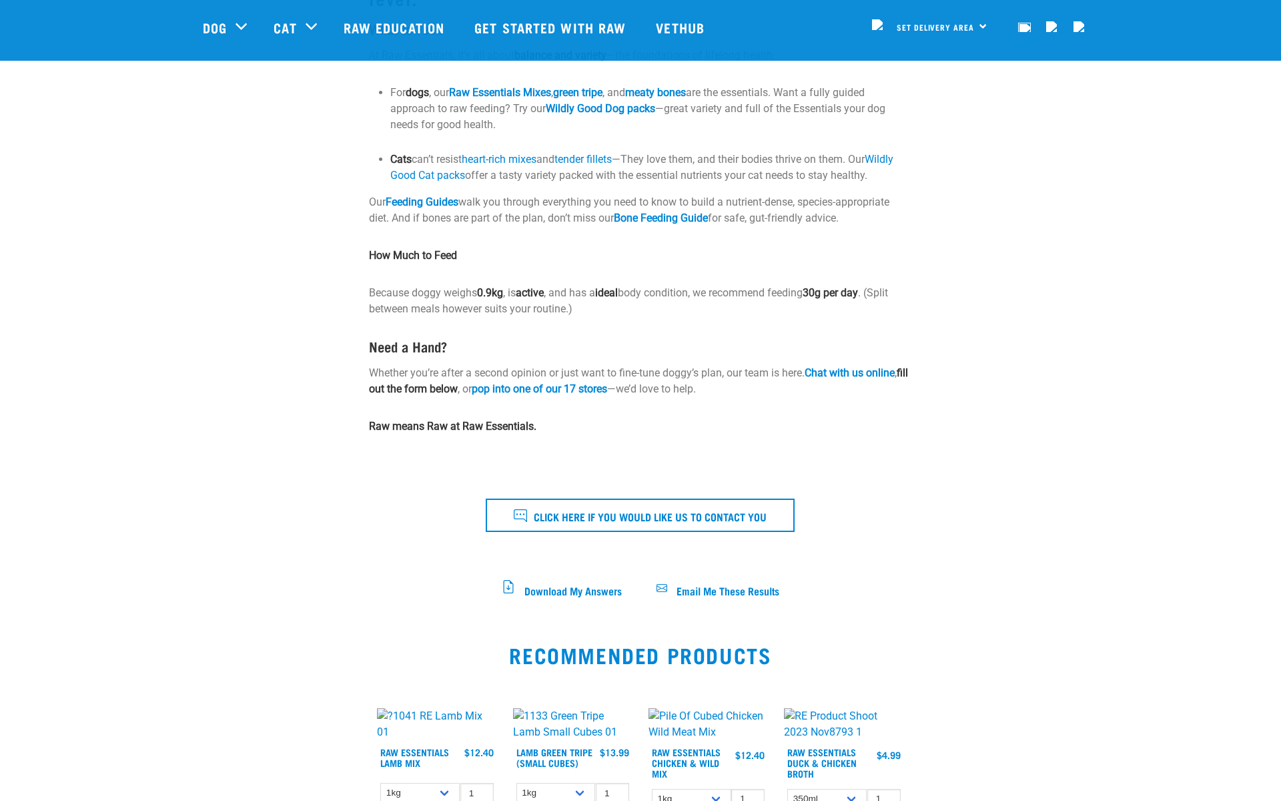
scroll to position [290, 0]
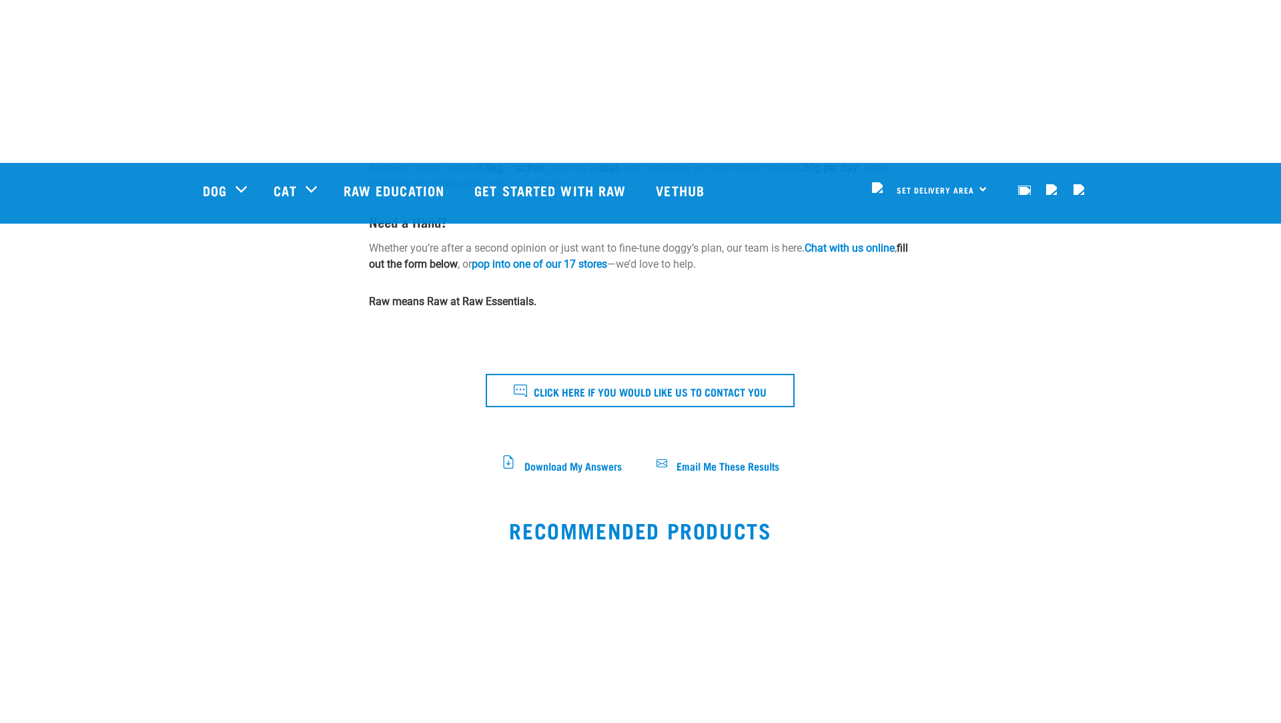
scroll to position [587, 0]
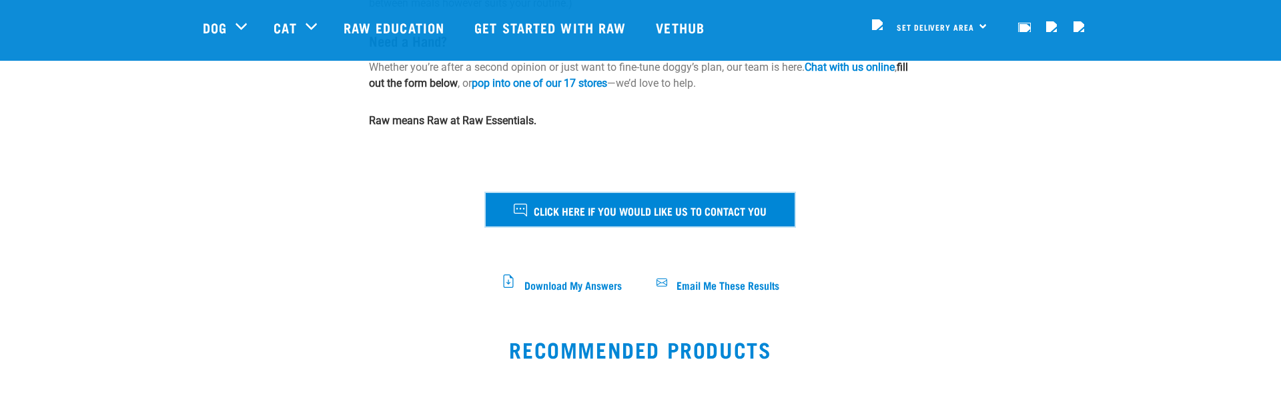
click at [573, 197] on button "Click here if you would like us to contact you" at bounding box center [640, 209] width 309 height 33
click at [767, 215] on span "Click here if you would like us to contact you" at bounding box center [650, 210] width 233 height 17
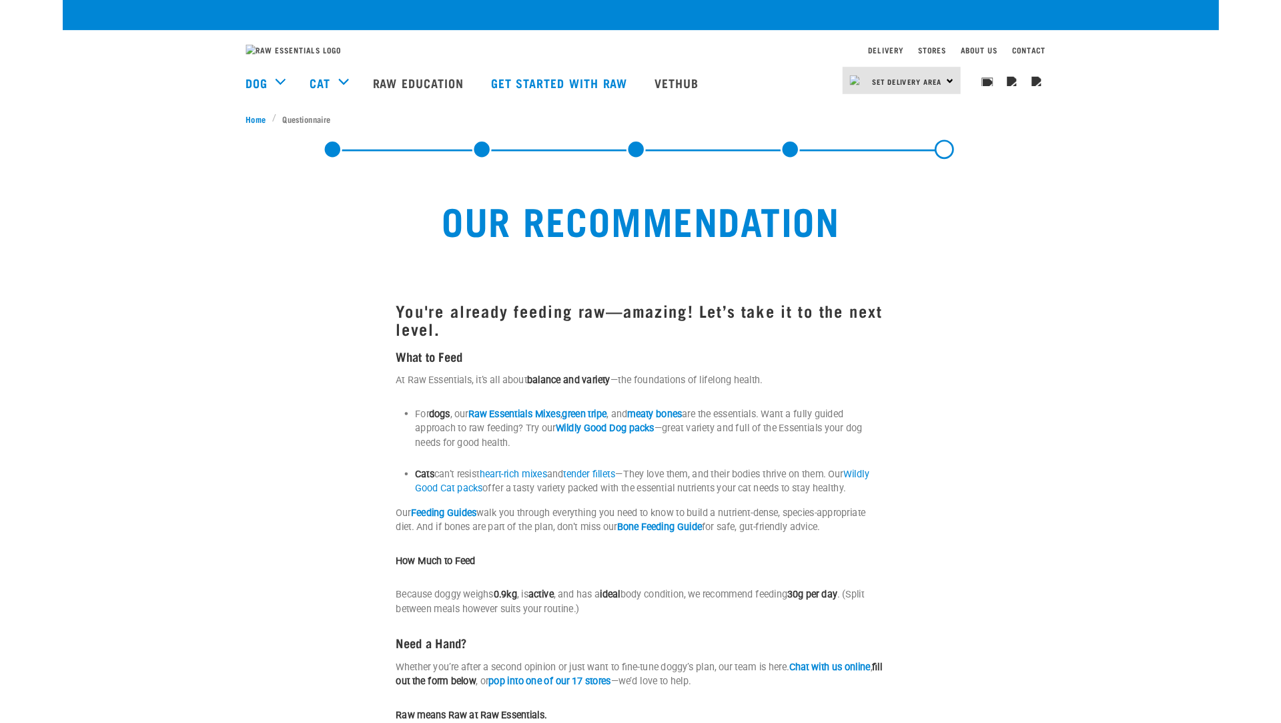
scroll to position [587, 0]
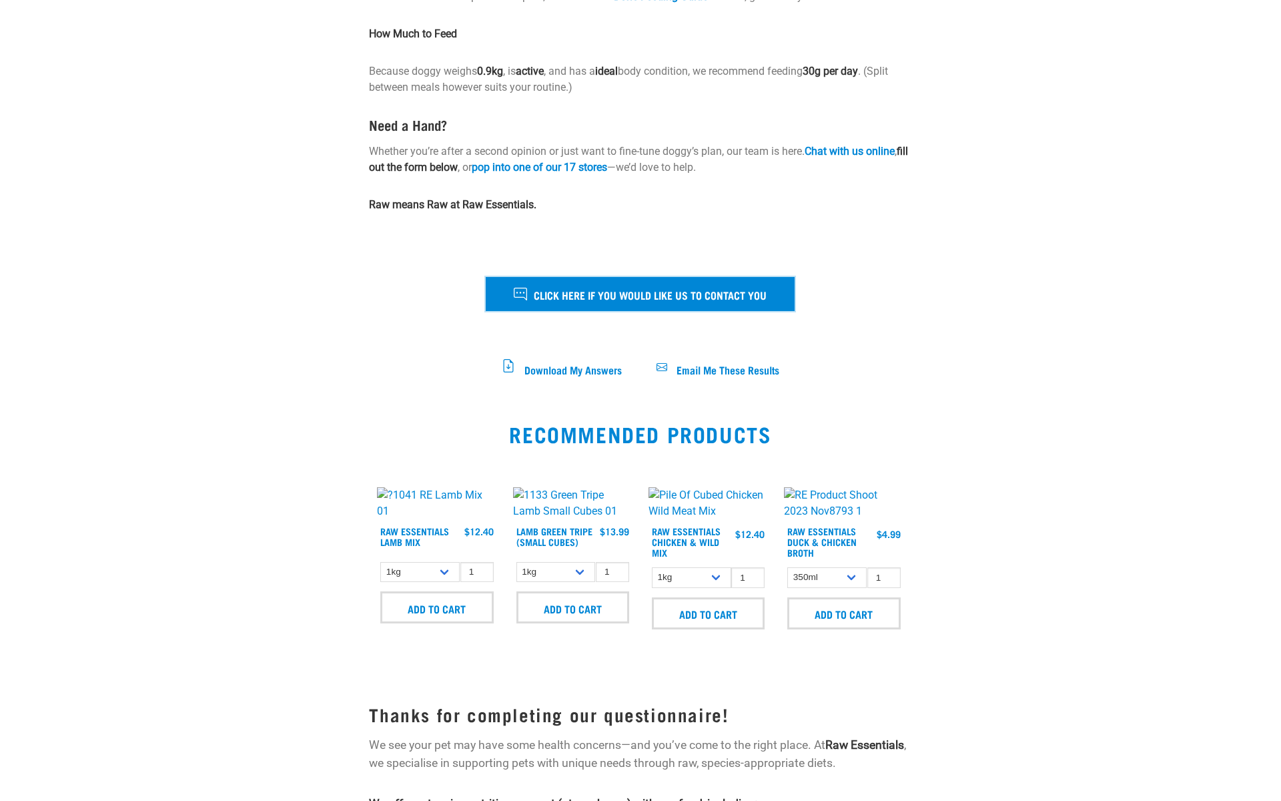
click at [568, 310] on button "Click here if you would like us to contact you" at bounding box center [640, 293] width 309 height 33
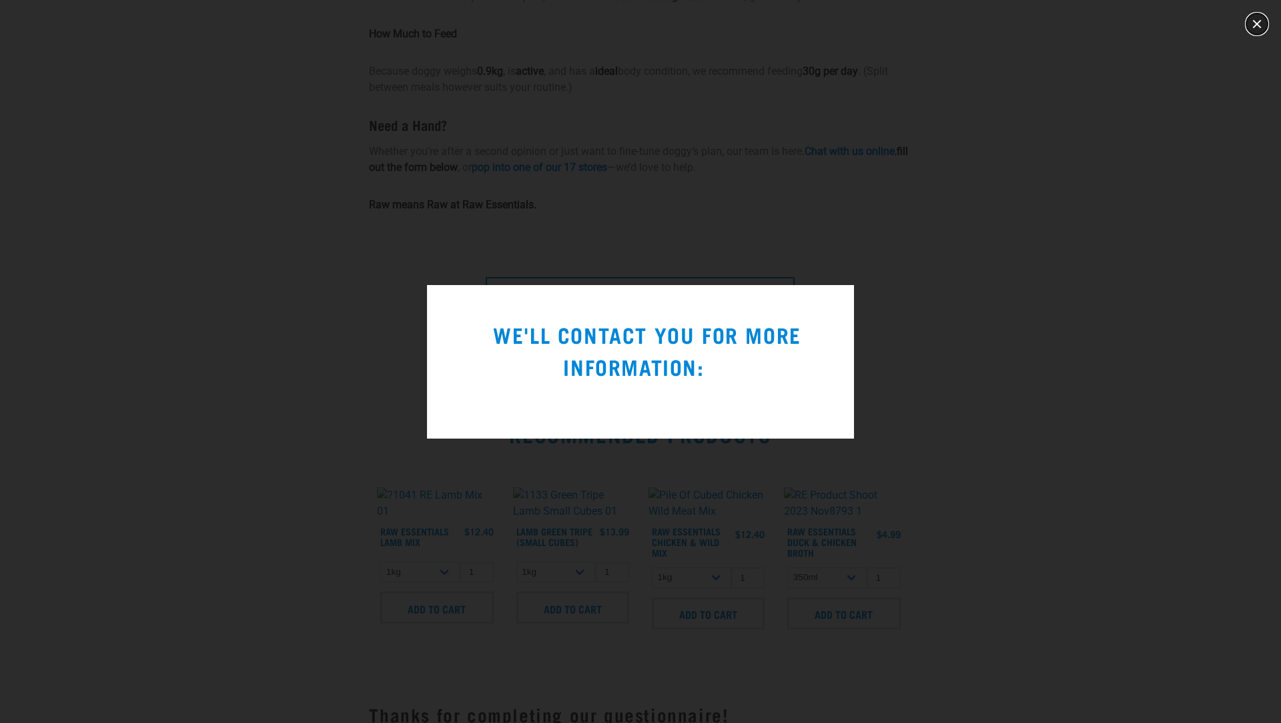
click at [1260, 22] on button "close" at bounding box center [1257, 23] width 21 height 21
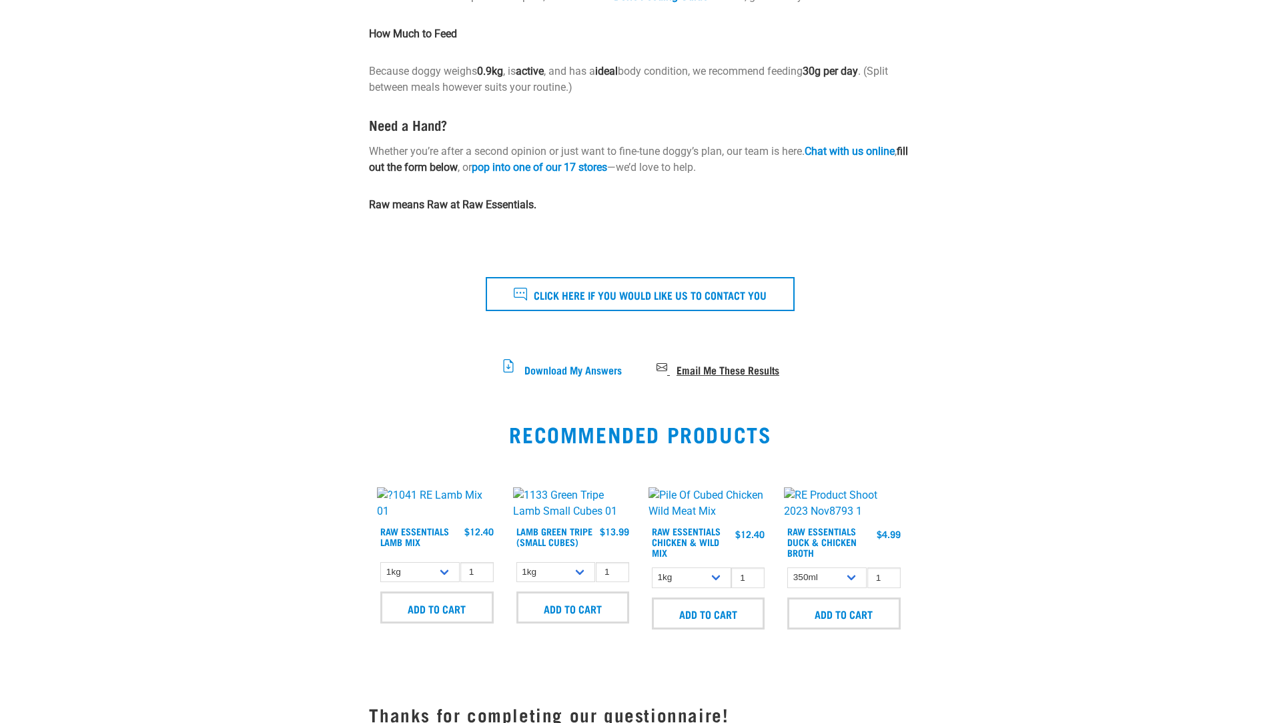
click at [691, 372] on span "Email Me These Results" at bounding box center [728, 368] width 103 height 7
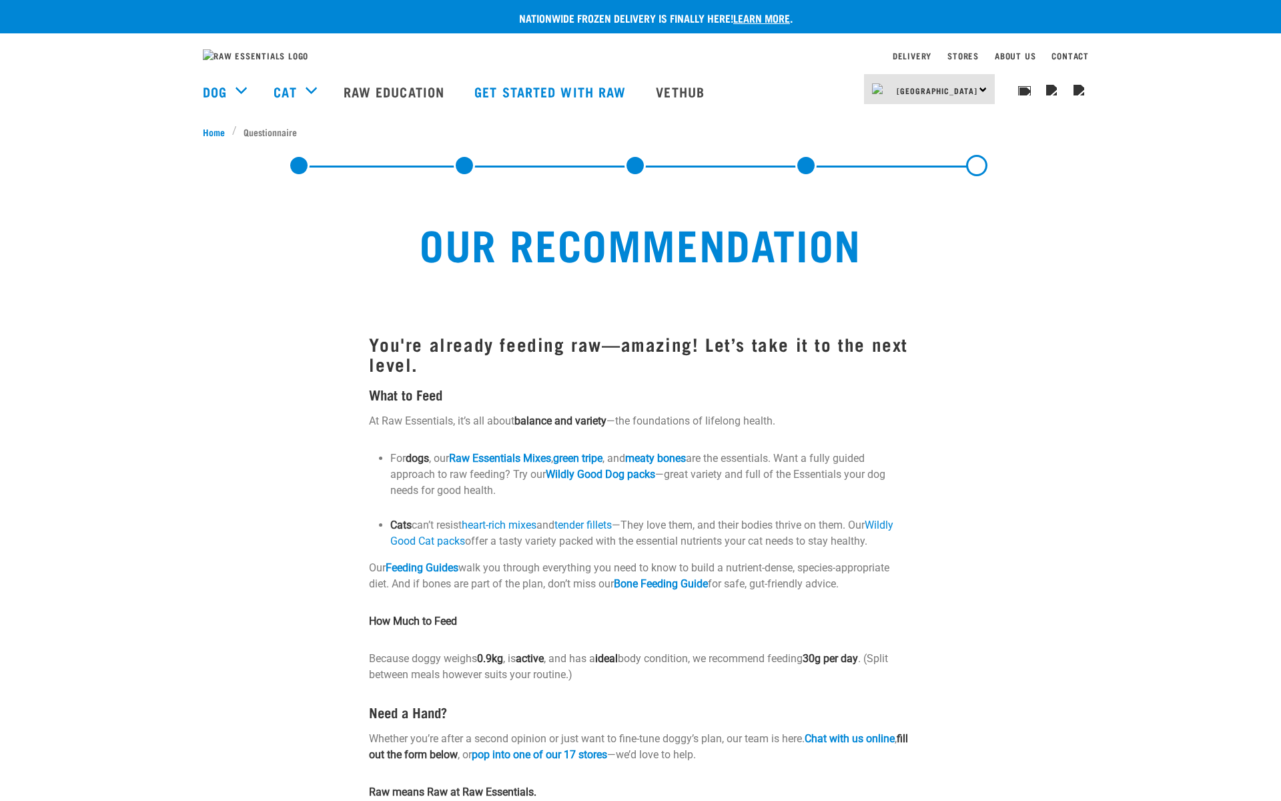
scroll to position [587, 0]
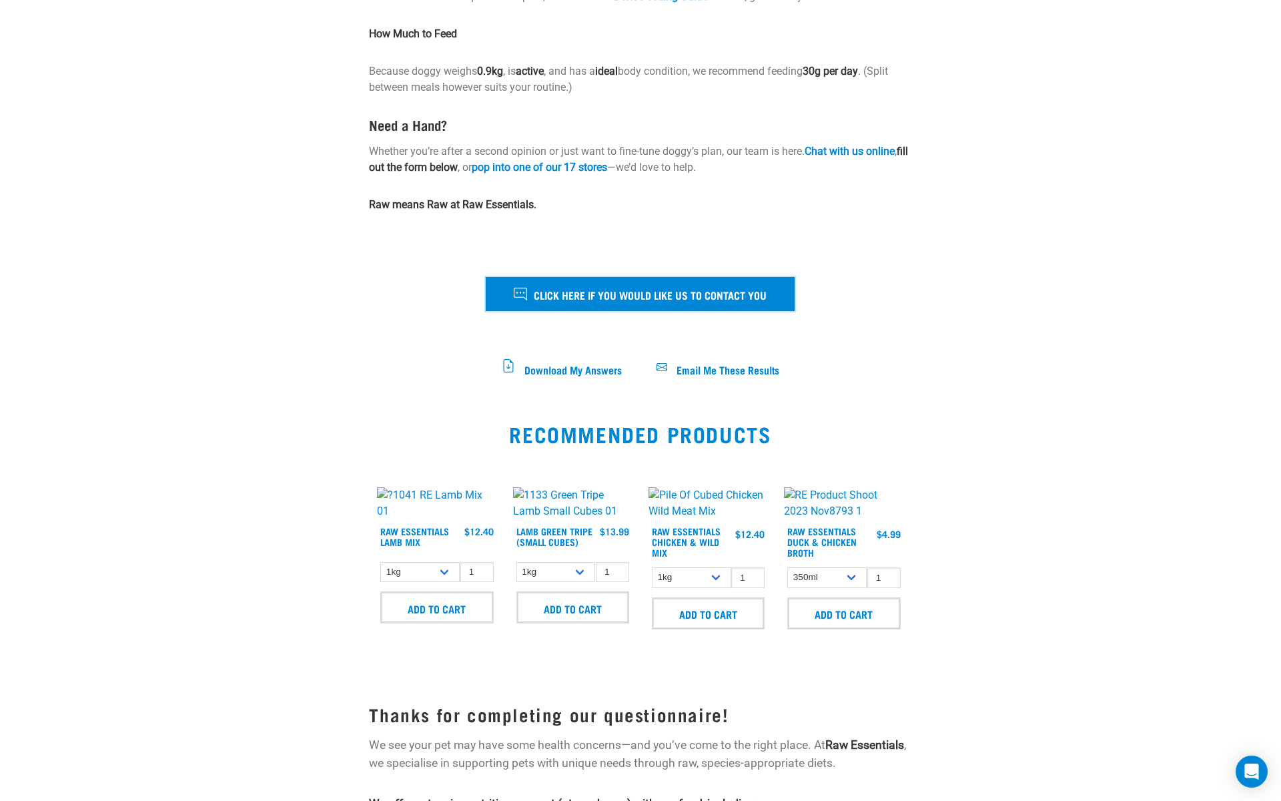
click at [502, 298] on button "Click here if you would like us to contact you" at bounding box center [640, 293] width 309 height 33
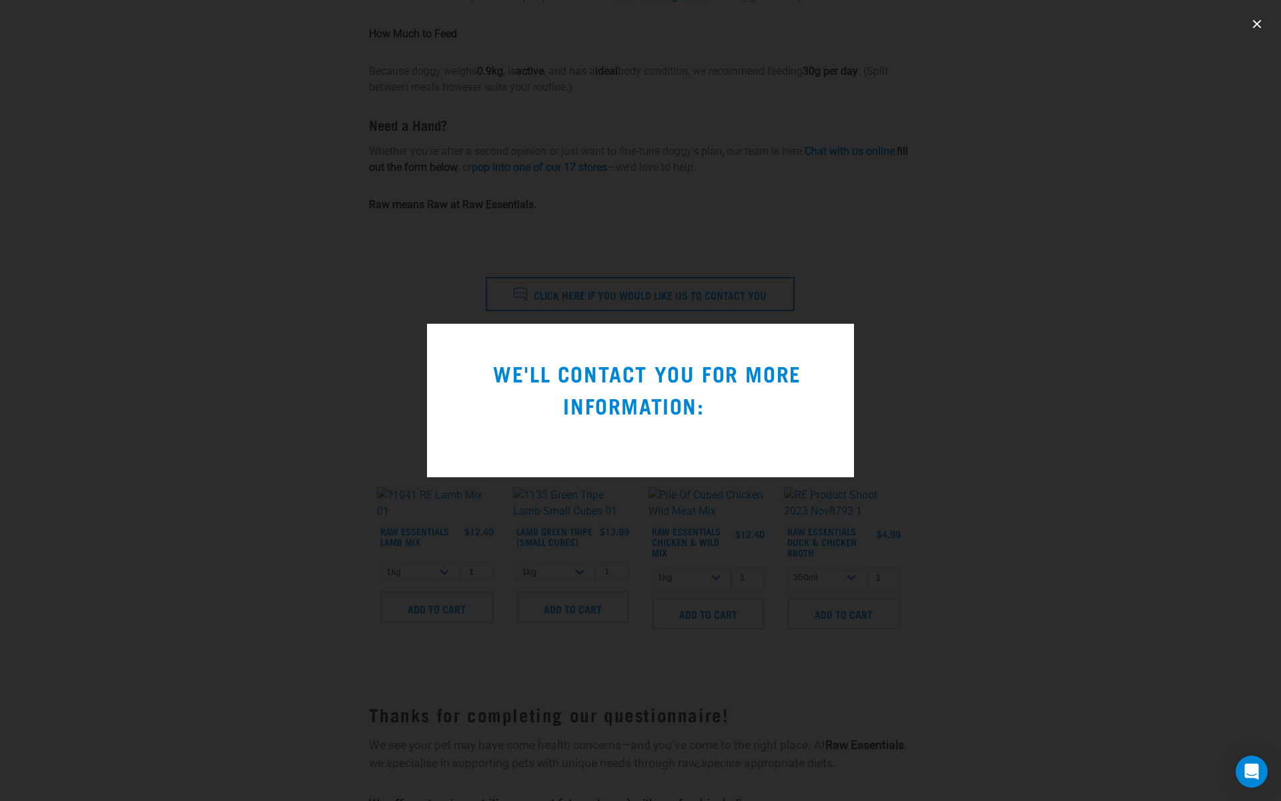
click at [561, 563] on div at bounding box center [640, 400] width 1281 height 801
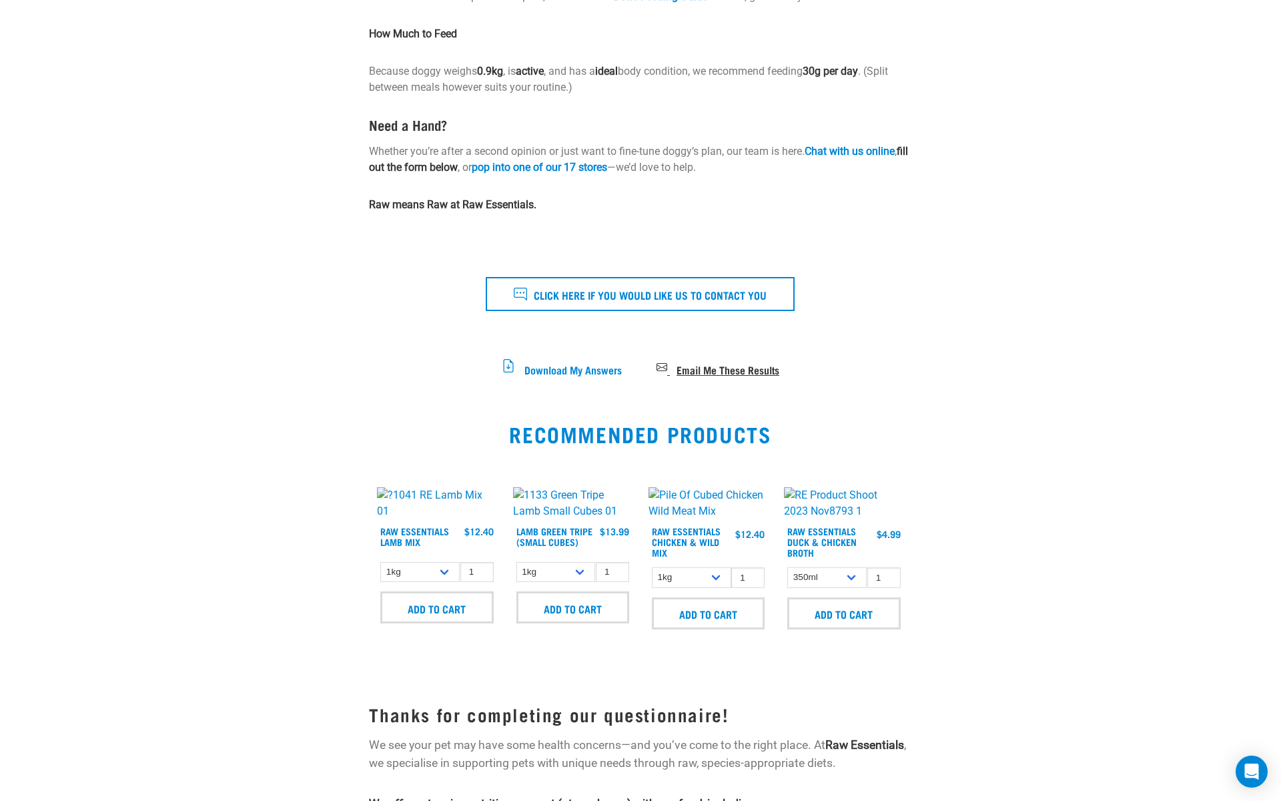
click at [685, 372] on span "Email Me These Results" at bounding box center [728, 368] width 103 height 7
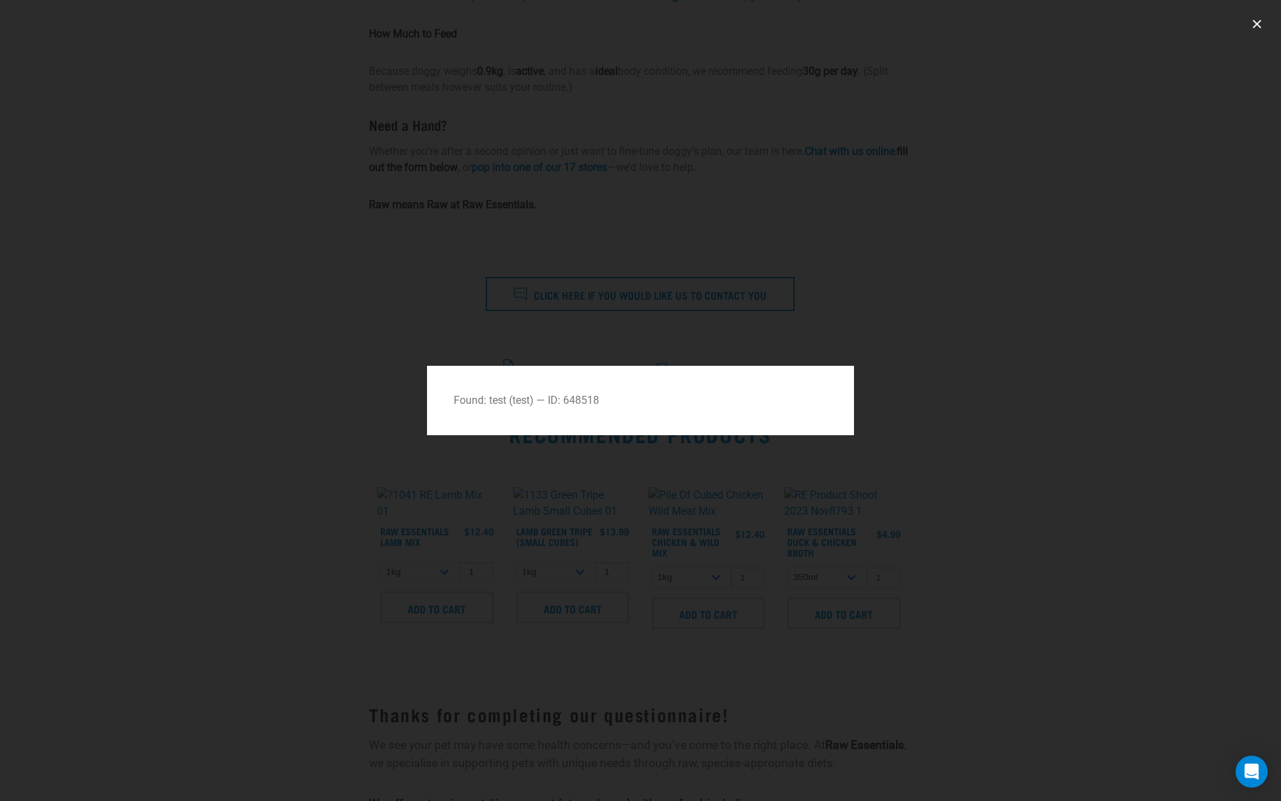
click at [555, 406] on div at bounding box center [640, 400] width 427 height 69
copy div "Found: test (test) — ID: 648518"
